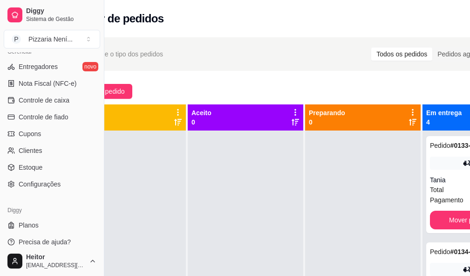
scroll to position [0, 104]
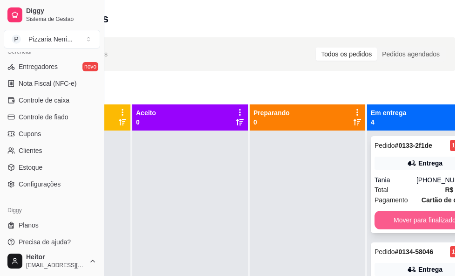
click at [402, 227] on button "Mover para finalizado" at bounding box center [425, 220] width 101 height 19
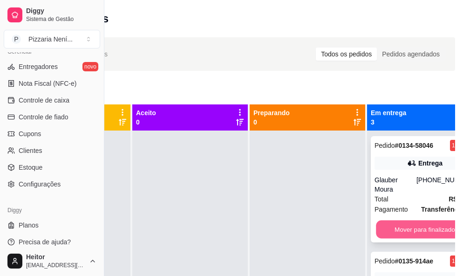
click at [402, 225] on button "Mover para finalizado" at bounding box center [425, 229] width 98 height 18
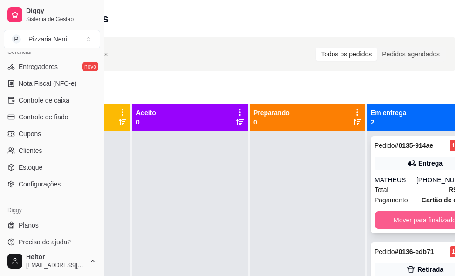
click at [400, 220] on button "Mover para finalizado" at bounding box center [425, 220] width 101 height 19
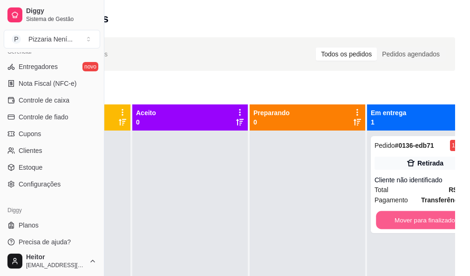
click at [400, 220] on button "Mover para finalizado" at bounding box center [425, 220] width 98 height 18
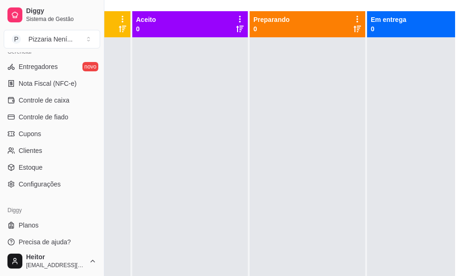
scroll to position [149, 104]
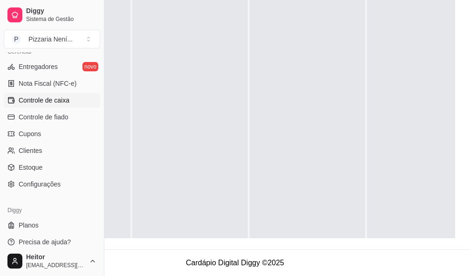
click at [50, 100] on span "Controle de caixa" at bounding box center [44, 99] width 51 height 9
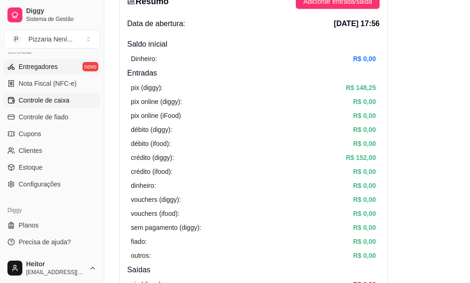
scroll to position [294, 0]
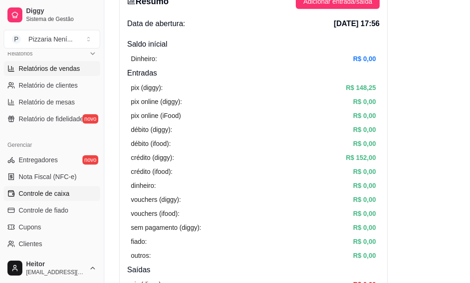
click at [57, 70] on span "Relatórios de vendas" at bounding box center [49, 68] width 61 height 9
select select "ALL"
select select "0"
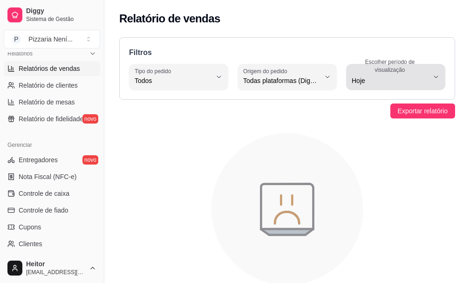
click at [374, 83] on span "Hoje" at bounding box center [390, 80] width 77 height 9
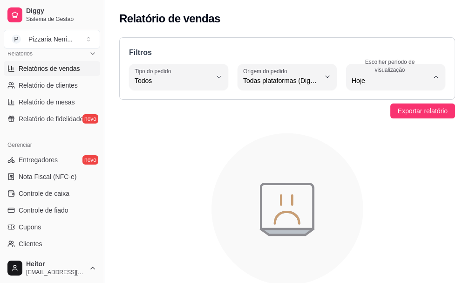
click at [373, 116] on span "Ontem" at bounding box center [391, 118] width 72 height 9
type input "1"
select select "1"
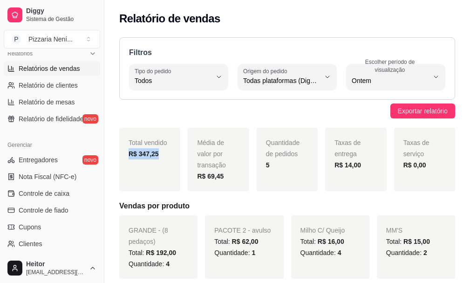
drag, startPoint x: 124, startPoint y: 155, endPoint x: 171, endPoint y: 155, distance: 46.6
click at [171, 155] on div "Total vendido R$ 347,25" at bounding box center [149, 159] width 61 height 63
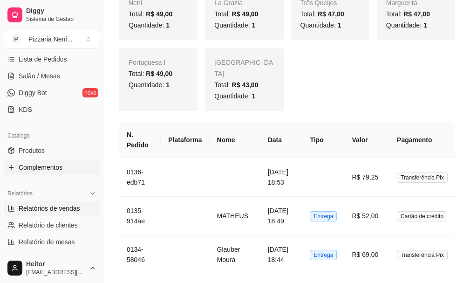
scroll to position [294, 0]
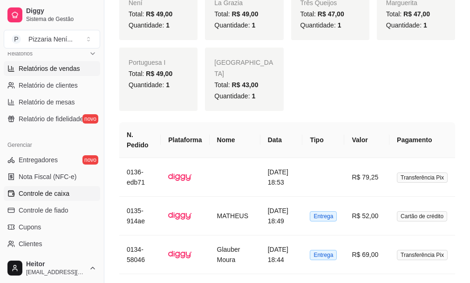
click at [55, 196] on span "Controle de caixa" at bounding box center [44, 193] width 51 height 9
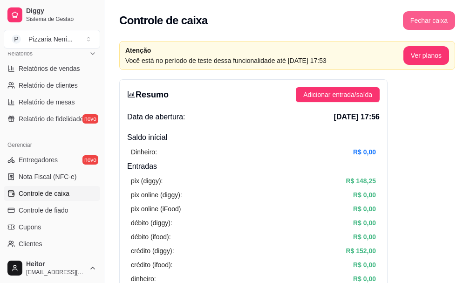
click at [415, 24] on button "Fechar caixa" at bounding box center [429, 20] width 52 height 19
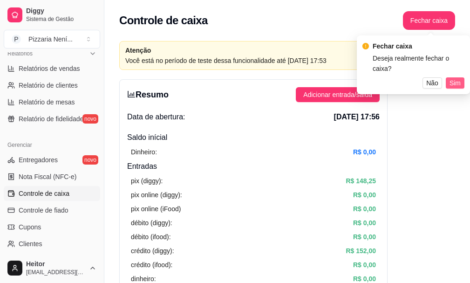
click at [453, 78] on span "Sim" at bounding box center [455, 83] width 11 height 10
